Goal: Task Accomplishment & Management: Complete application form

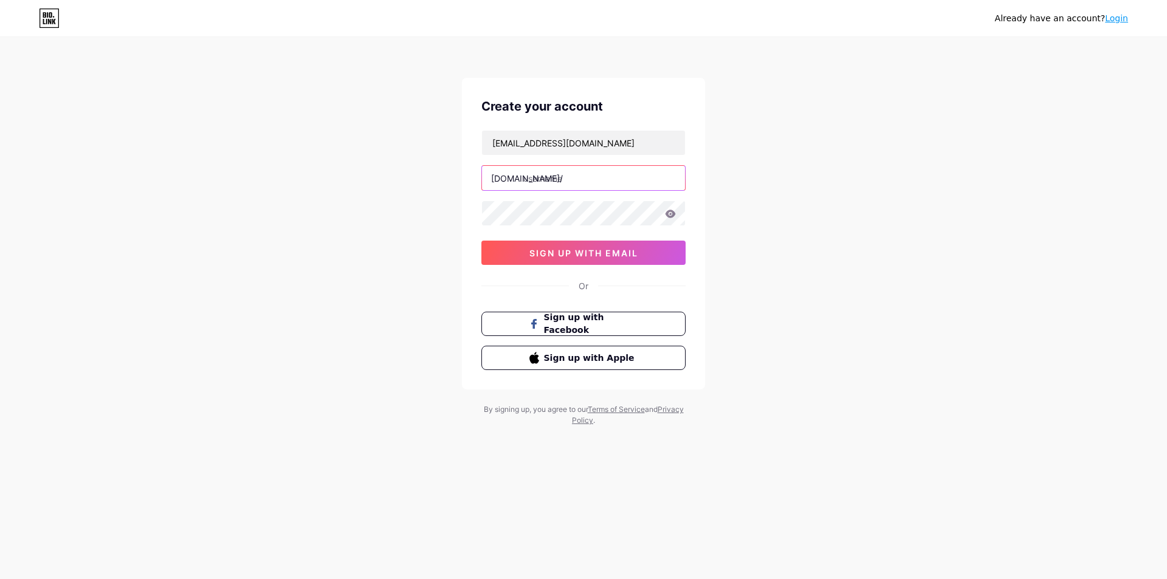
click at [546, 188] on input "text" at bounding box center [583, 178] width 203 height 24
type input "sweetvoice"
click at [626, 262] on button "sign up with email" at bounding box center [583, 253] width 204 height 24
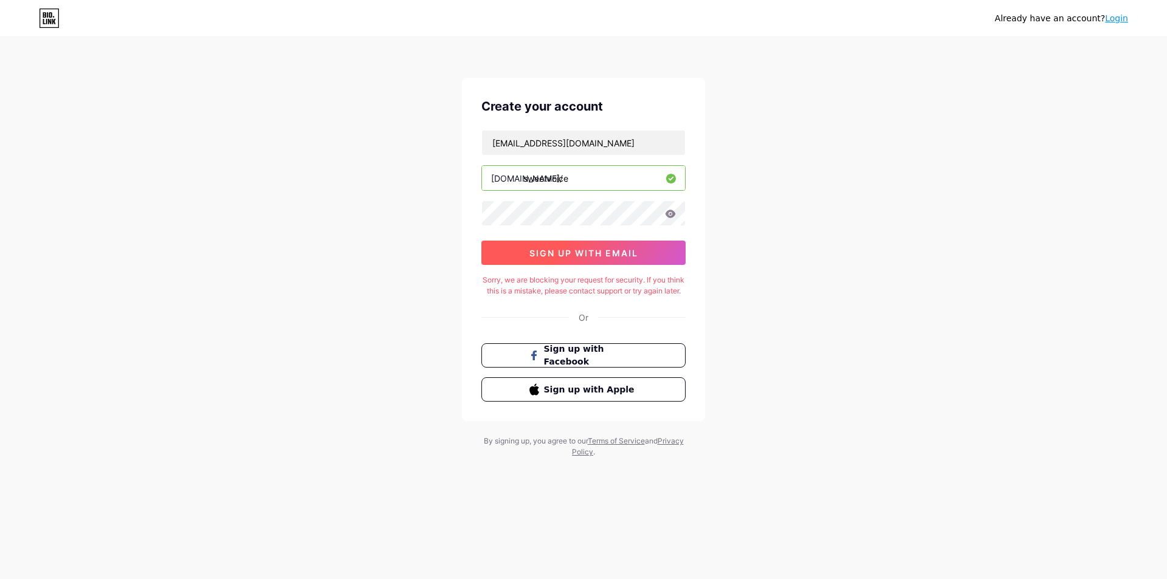
click at [617, 251] on span "sign up with email" at bounding box center [583, 253] width 109 height 10
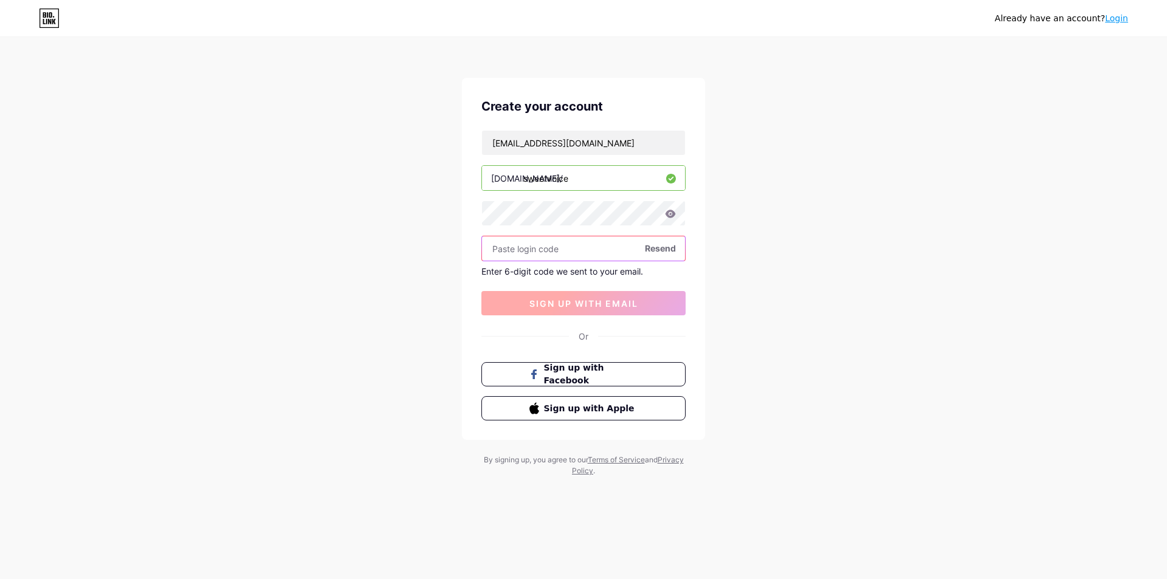
paste input "743839"
type input "743839"
click at [576, 298] on span "sign up with email" at bounding box center [583, 303] width 109 height 10
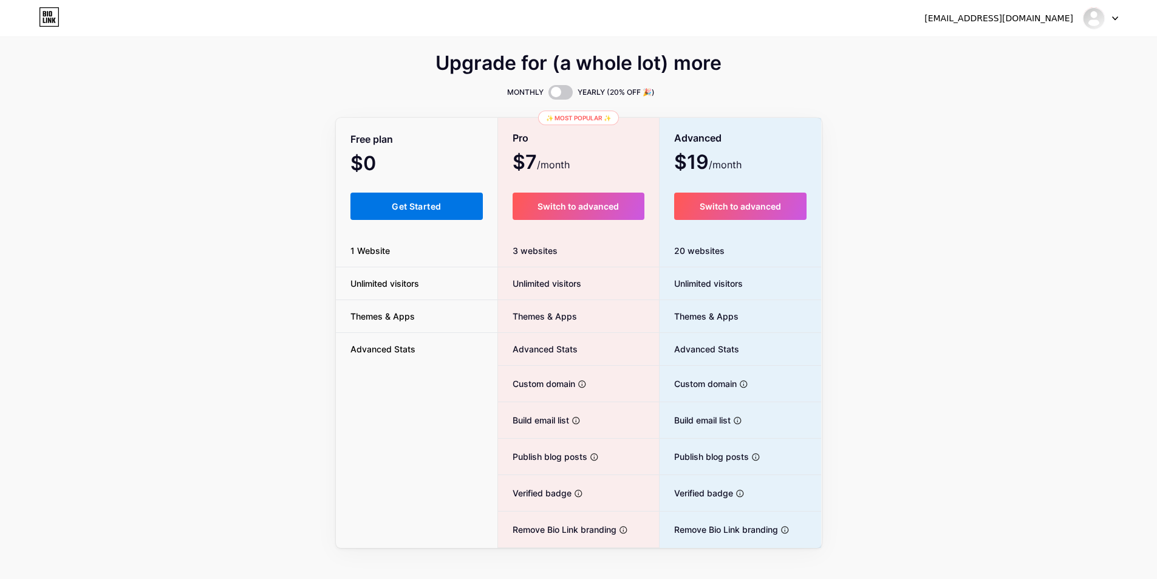
click at [419, 210] on span "Get Started" at bounding box center [416, 206] width 49 height 10
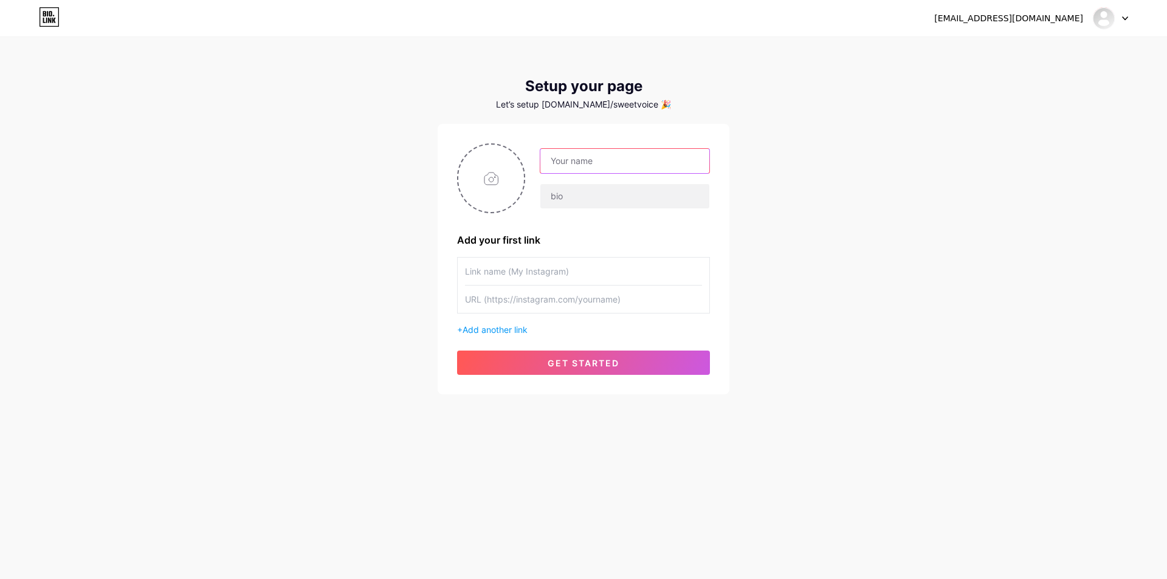
click at [573, 157] on input "text" at bounding box center [624, 161] width 169 height 24
type input "sweet voice landscaping"
click at [590, 201] on input "text" at bounding box center [624, 196] width 169 height 24
paste input "Abu Dhabi Landscape – Crafting Beautiful Outdoor Environments**"
type input "Abu Dhabi Landscape – Crafting Beautiful Outdoor Environments**fghhhhhhhhhhhhhh…"
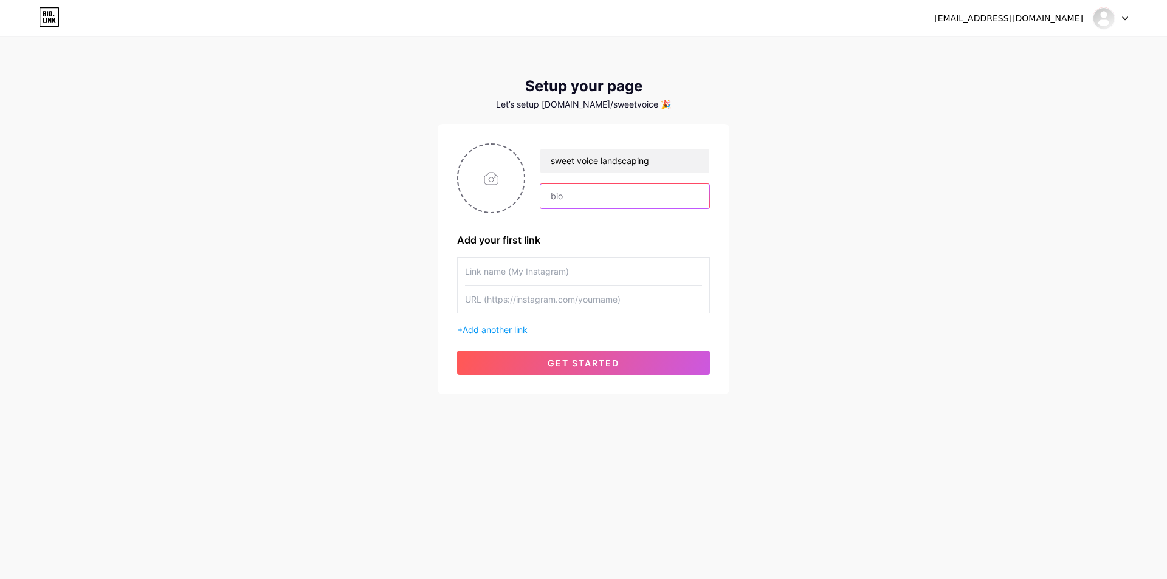
paste input "Abu Dhabi Landscape specializes in designing and maintaining visually stunning …"
type input "Abu Dhabi Landscape specializes in designing and maintaining visually stunning …"
click at [557, 278] on input "text" at bounding box center [583, 271] width 237 height 27
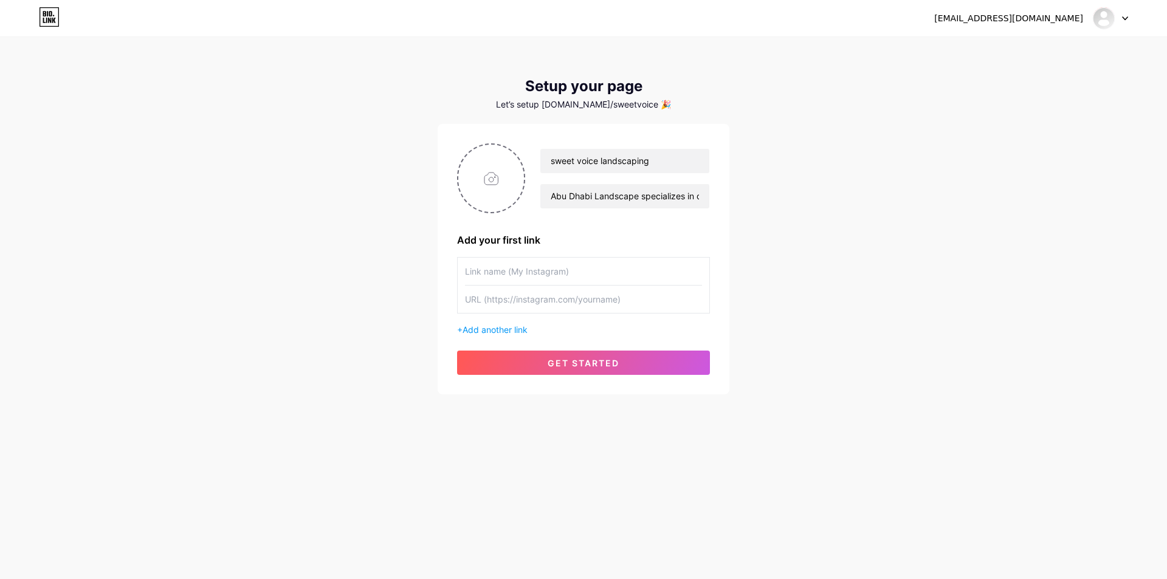
paste input "Abu Dhabi Landscape"
type input "Abu Dhabi Landscape"
click at [515, 299] on input "text" at bounding box center [583, 299] width 237 height 27
paste input "[URL][DOMAIN_NAME]"
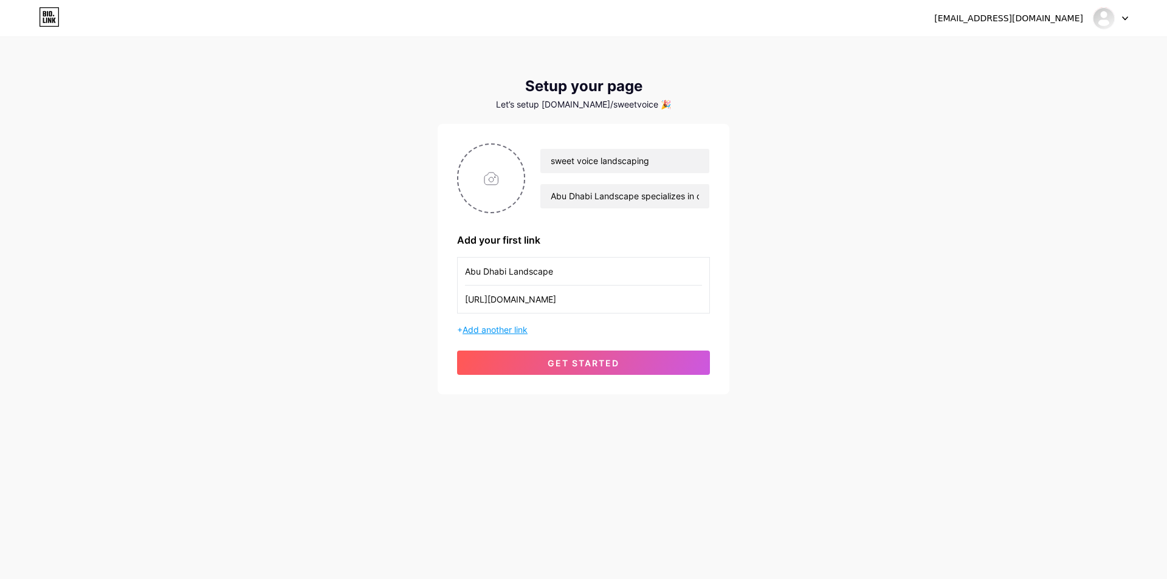
type input "[URL][DOMAIN_NAME]"
click at [495, 334] on span "Add another link" at bounding box center [494, 329] width 65 height 10
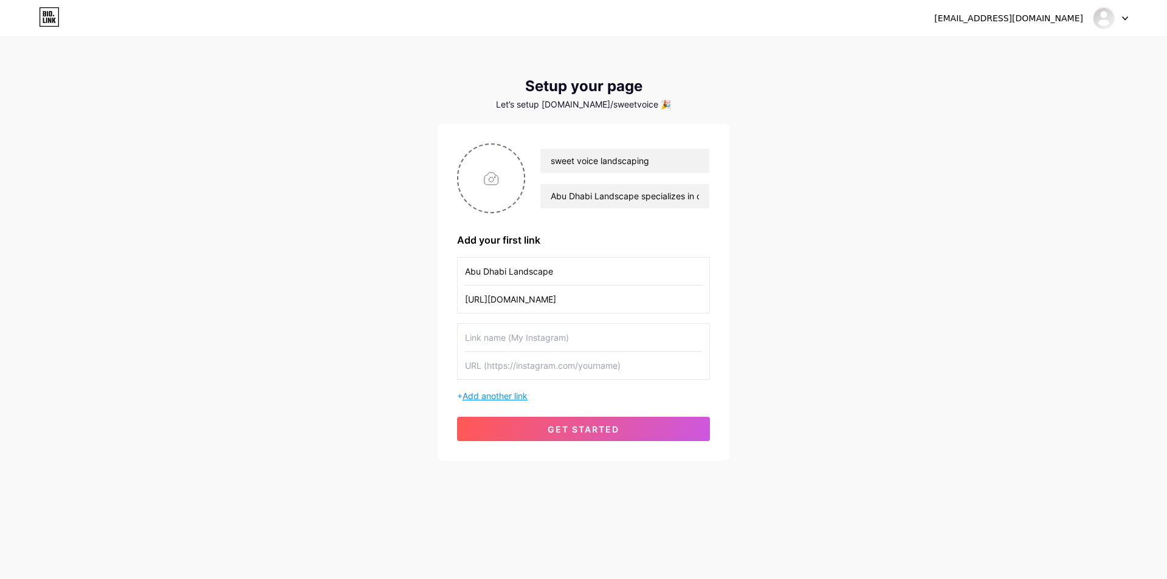
scroll to position [0, 0]
click at [498, 344] on input "text" at bounding box center [583, 337] width 237 height 27
paste input "Gardening [GEOGRAPHIC_DATA]"
type input "Gardening [GEOGRAPHIC_DATA]"
click at [534, 368] on input "text" at bounding box center [583, 365] width 237 height 27
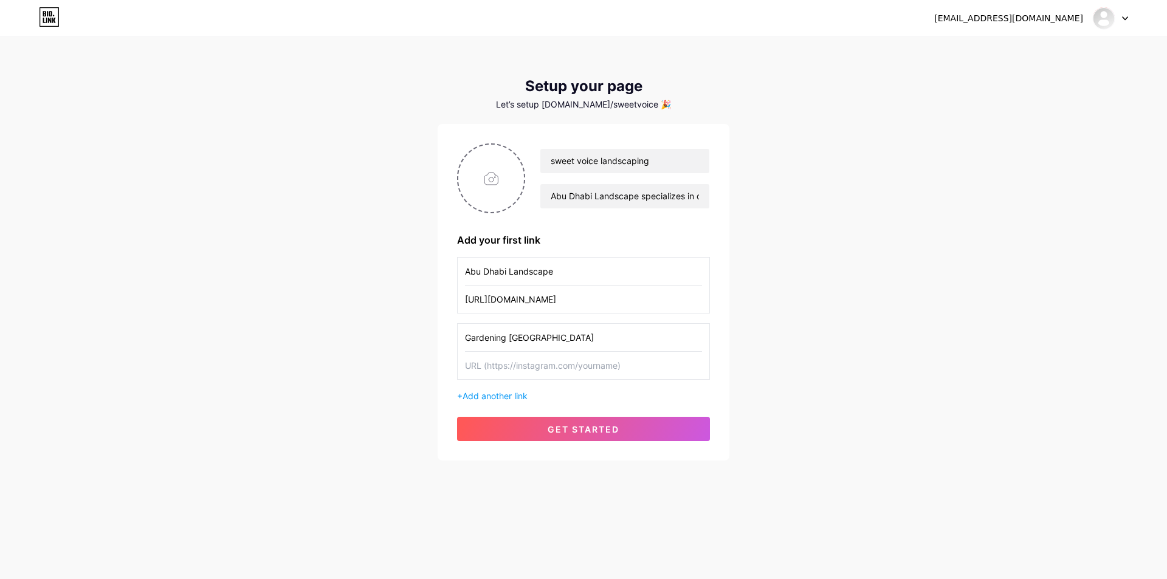
paste input "[URL][DOMAIN_NAME]"
type input "[URL][DOMAIN_NAME]"
click at [498, 393] on span "Add another link" at bounding box center [494, 396] width 65 height 10
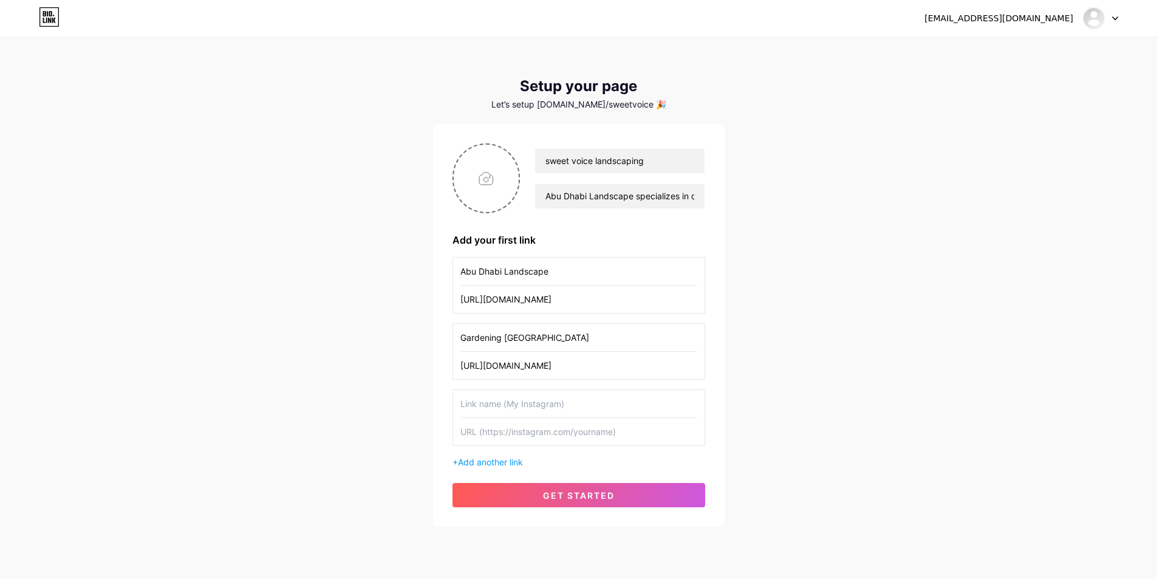
click at [502, 409] on input "text" at bounding box center [579, 403] width 237 height 27
paste input "Landscaping [GEOGRAPHIC_DATA]"
type input "Landscaping [GEOGRAPHIC_DATA]"
click at [510, 432] on input "text" at bounding box center [579, 431] width 237 height 27
paste input "[URL][DOMAIN_NAME]"
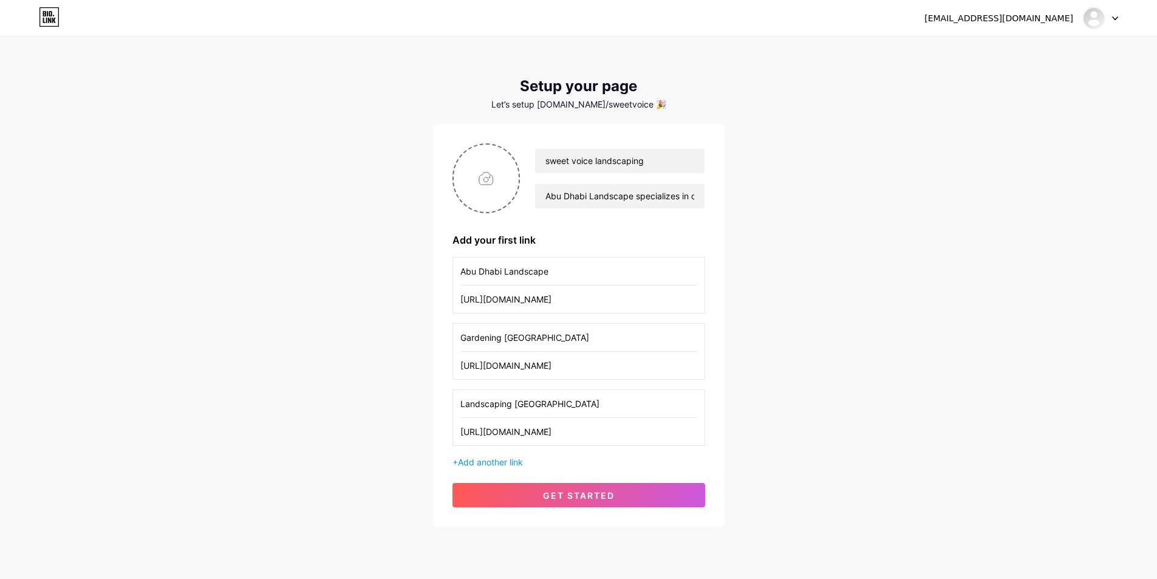
scroll to position [0, 64]
type input "[URL][DOMAIN_NAME]"
click at [498, 462] on span "Add another link" at bounding box center [490, 462] width 65 height 10
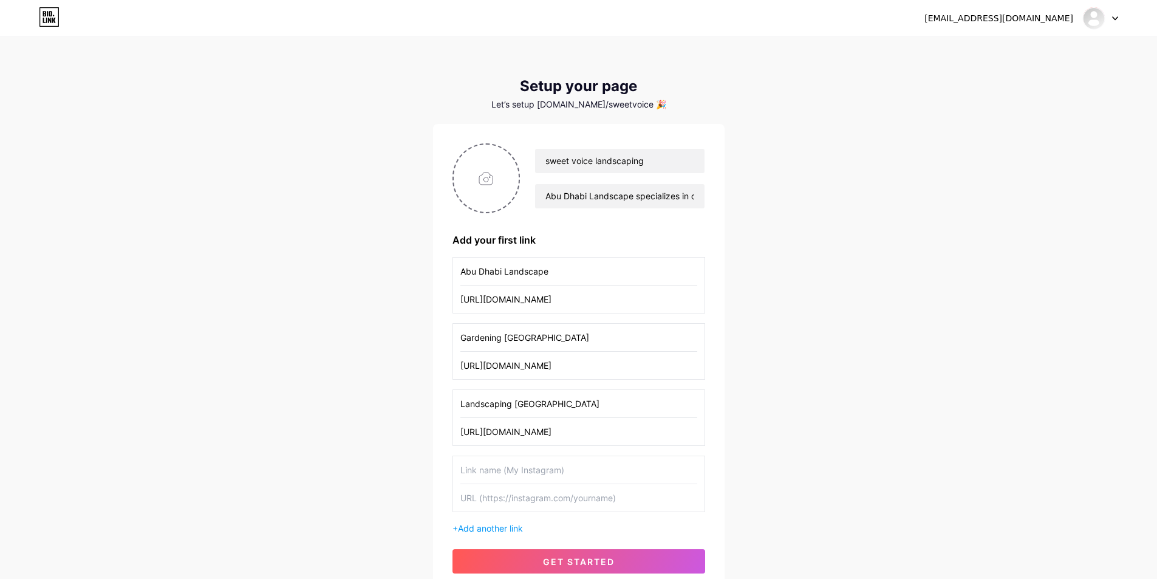
click at [547, 479] on input "text" at bounding box center [579, 469] width 237 height 27
paste input "Artificial Grass [GEOGRAPHIC_DATA]"
type input "Artificial Grass [GEOGRAPHIC_DATA]"
click at [513, 512] on div "Abu Dhabi Landscape [URL][DOMAIN_NAME] Gardening [GEOGRAPHIC_DATA] [URL][DOMAIN…" at bounding box center [579, 396] width 253 height 278
click at [516, 491] on input "text" at bounding box center [579, 497] width 237 height 27
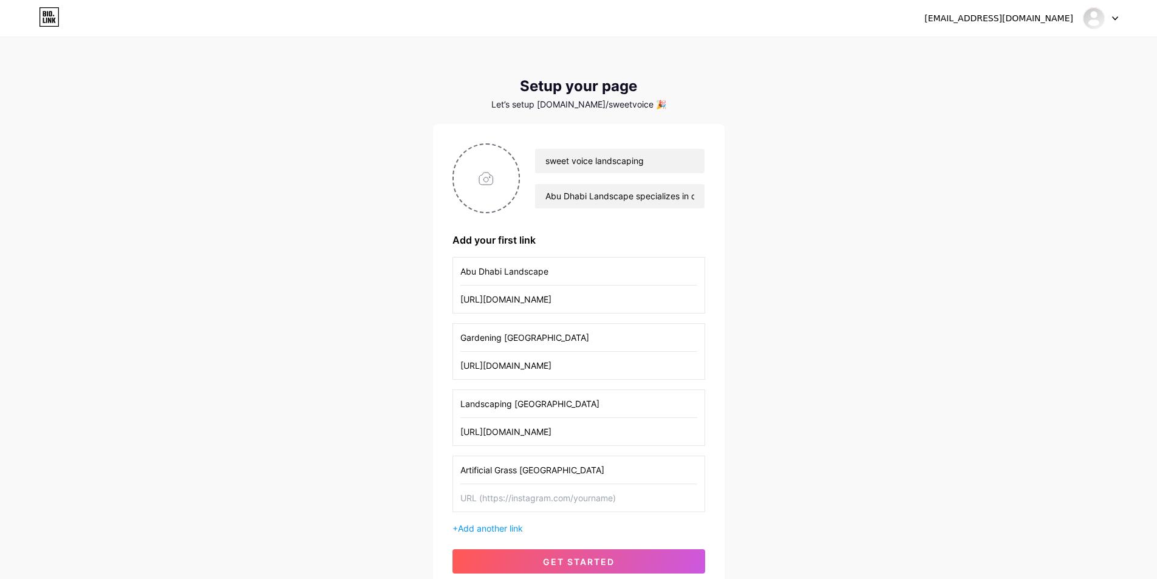
paste input "[URL][DOMAIN_NAME]"
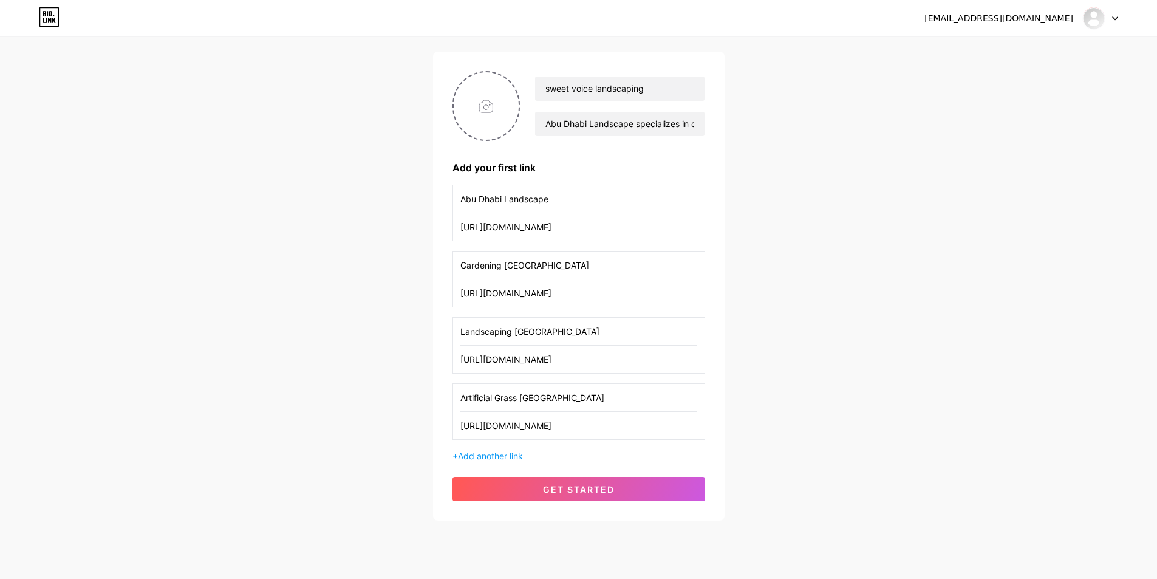
scroll to position [101, 0]
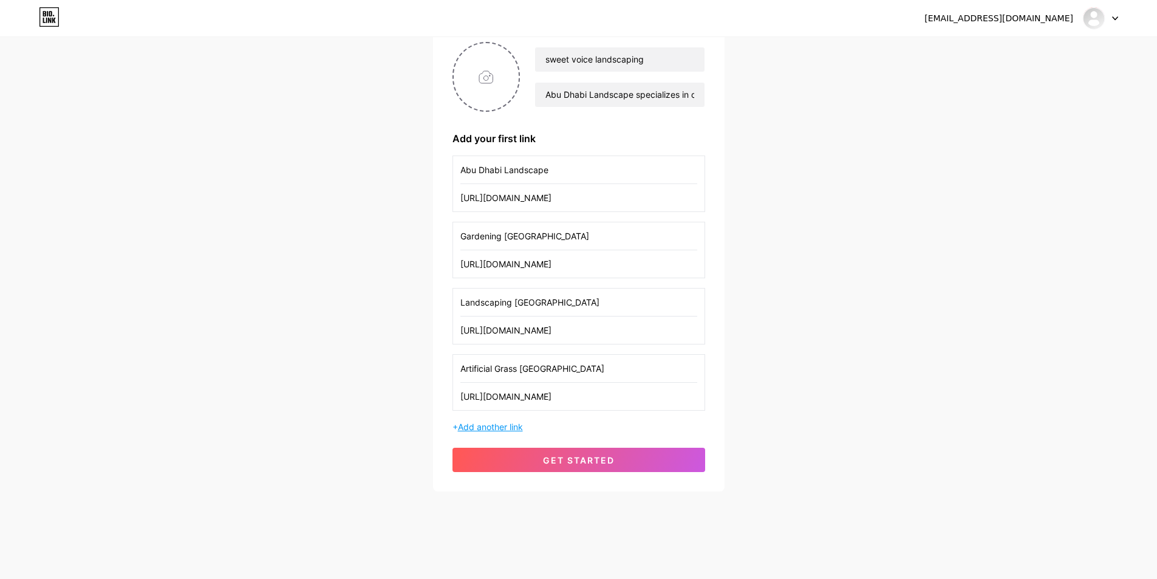
type input "[URL][DOMAIN_NAME]"
click at [484, 430] on span "Add another link" at bounding box center [490, 427] width 65 height 10
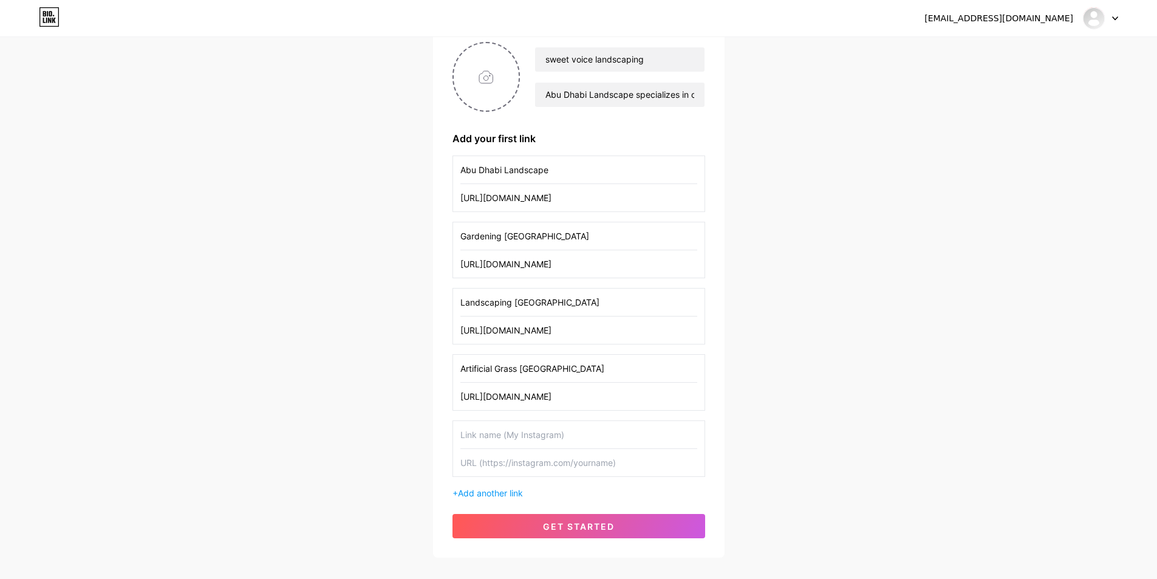
click at [522, 440] on input "text" at bounding box center [579, 434] width 237 height 27
paste input "landscaping services [GEOGRAPHIC_DATA]"
type input "landscaping services [GEOGRAPHIC_DATA]"
click at [511, 462] on input "text" at bounding box center [579, 462] width 237 height 27
paste input "[URL][DOMAIN_NAME]"
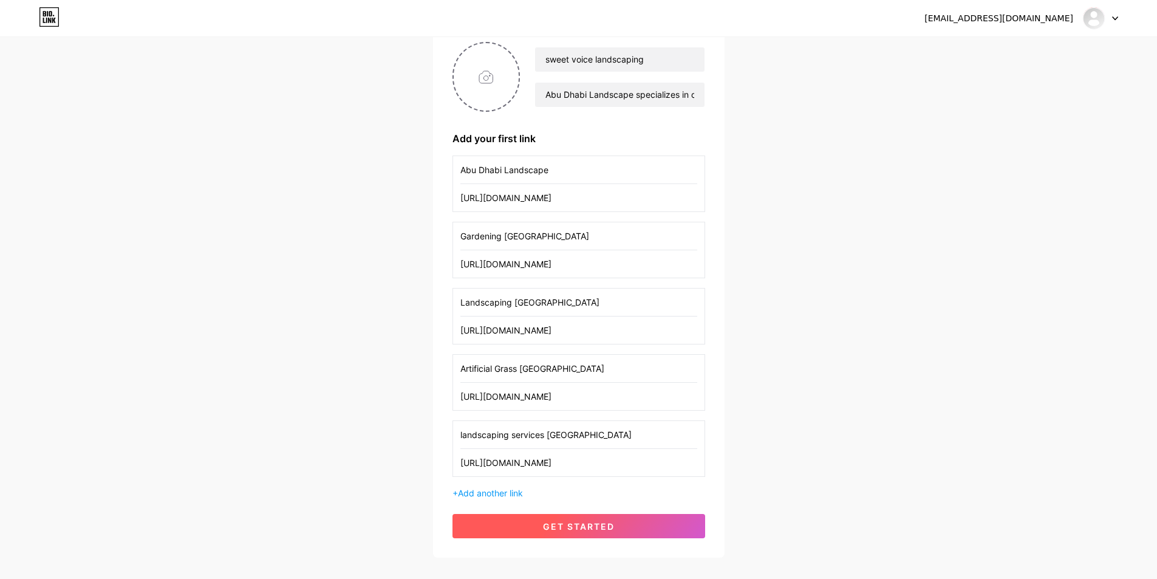
type input "[URL][DOMAIN_NAME]"
click at [578, 533] on button "get started" at bounding box center [579, 526] width 253 height 24
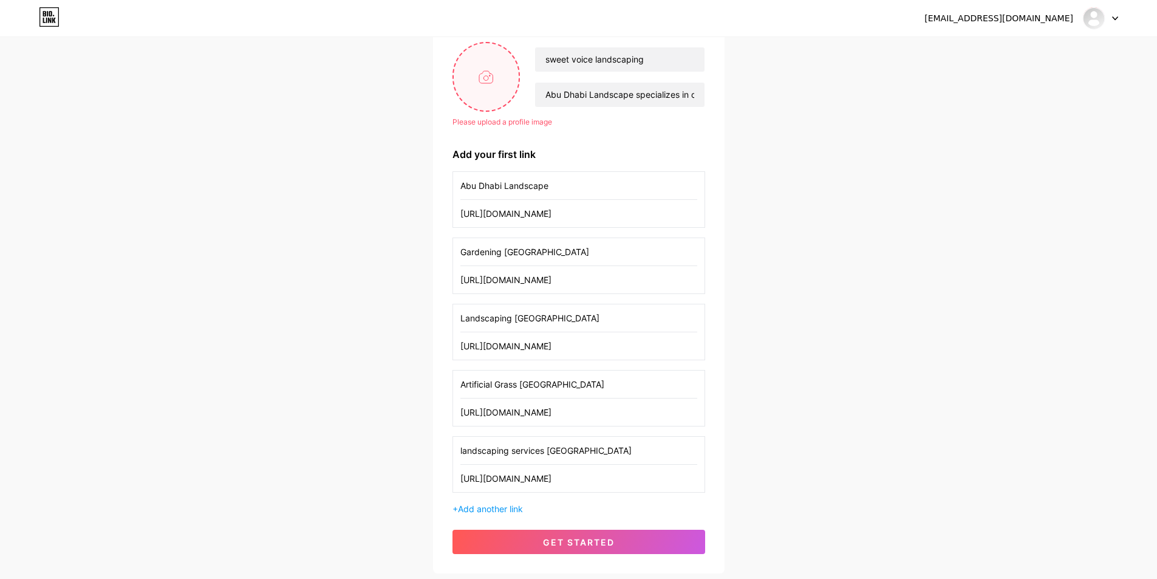
click at [498, 55] on input "file" at bounding box center [487, 76] width 66 height 67
type input "C:\fakepath\Screenshot [DATE] 162146.jpg"
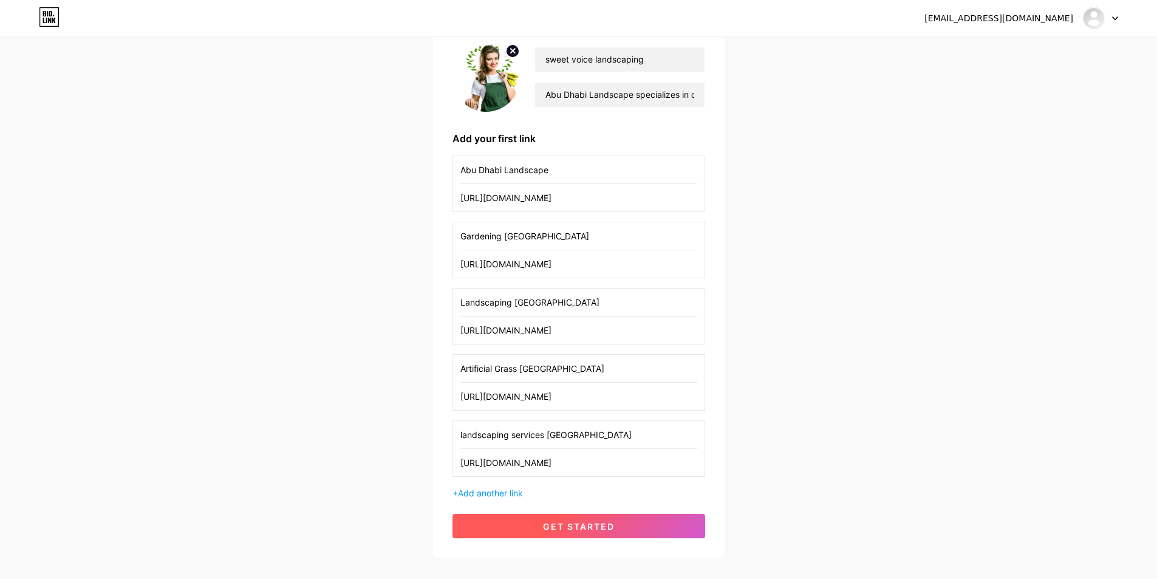
click at [551, 530] on span "get started" at bounding box center [579, 526] width 72 height 10
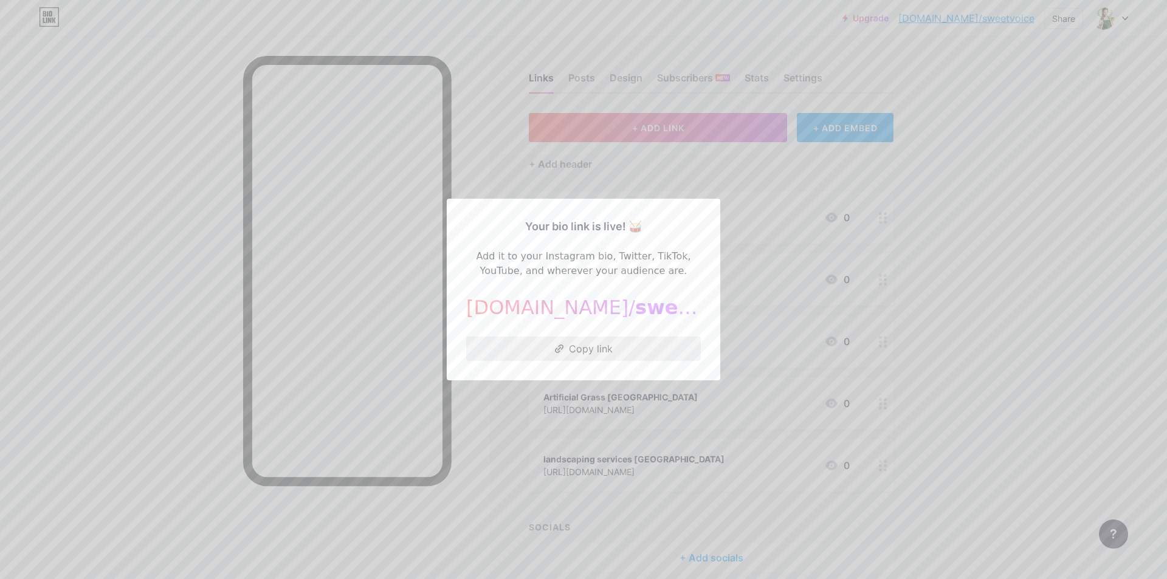
click at [673, 346] on button "Copy link" at bounding box center [583, 349] width 235 height 24
